Goal: Use online tool/utility: Utilize a website feature to perform a specific function

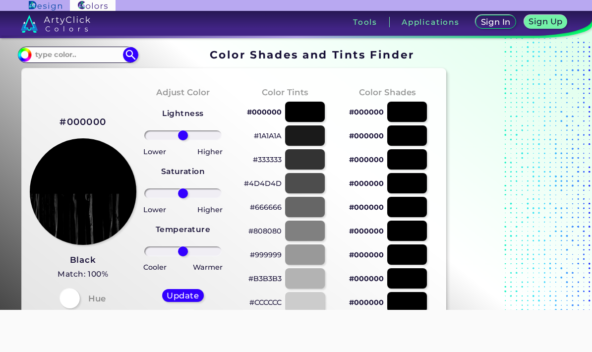
click at [91, 56] on input at bounding box center [78, 54] width 92 height 13
click at [54, 57] on input at bounding box center [78, 54] width 92 height 13
paste input "0B6E11"
type input "0B6E11"
click at [130, 56] on img at bounding box center [130, 54] width 15 height 15
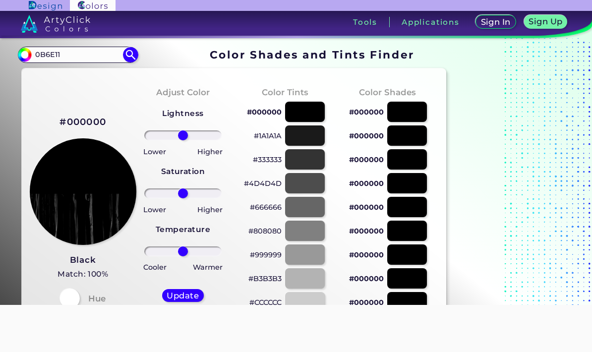
type input "#000000"
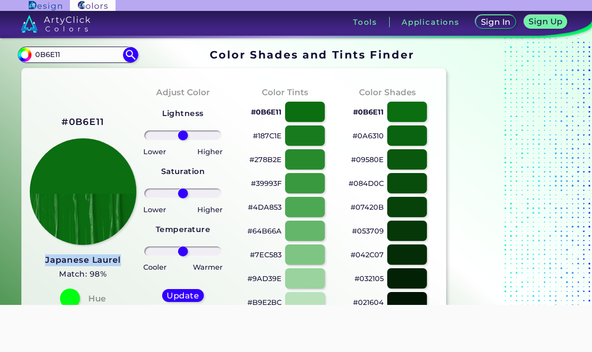
click at [77, 58] on input "0B6E11" at bounding box center [78, 54] width 92 height 13
paste input "852000"
type input "852000"
type input "#000000"
